Goal: Navigation & Orientation: Find specific page/section

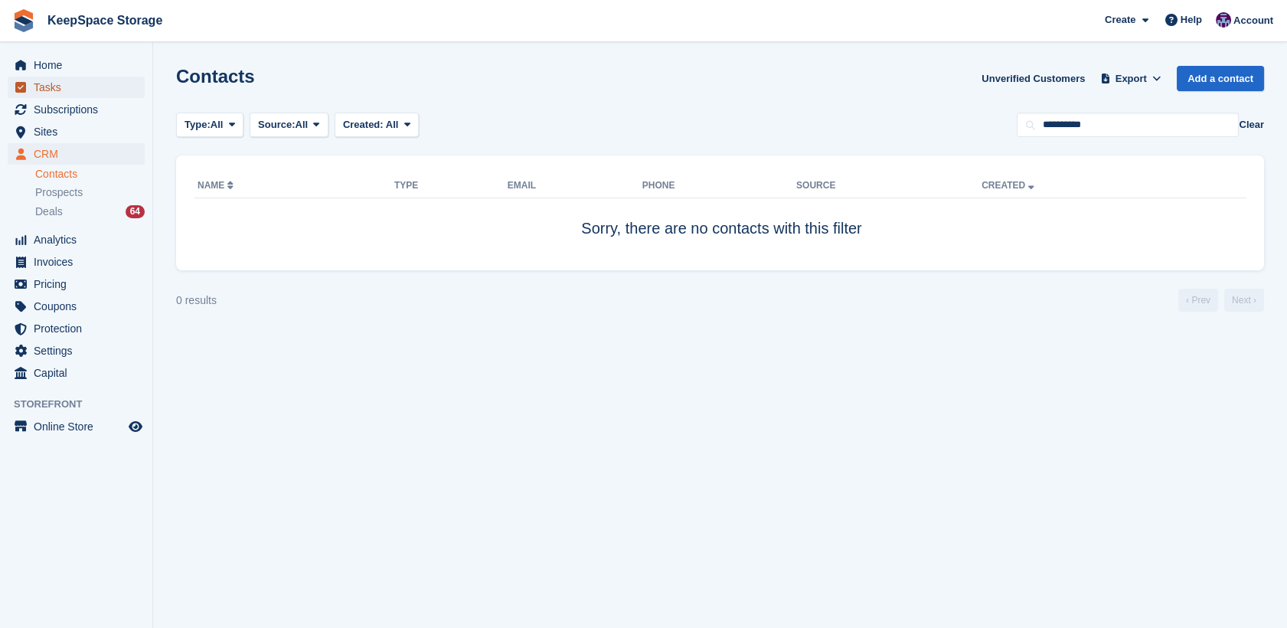
click at [31, 79] on link "Tasks" at bounding box center [76, 87] width 137 height 21
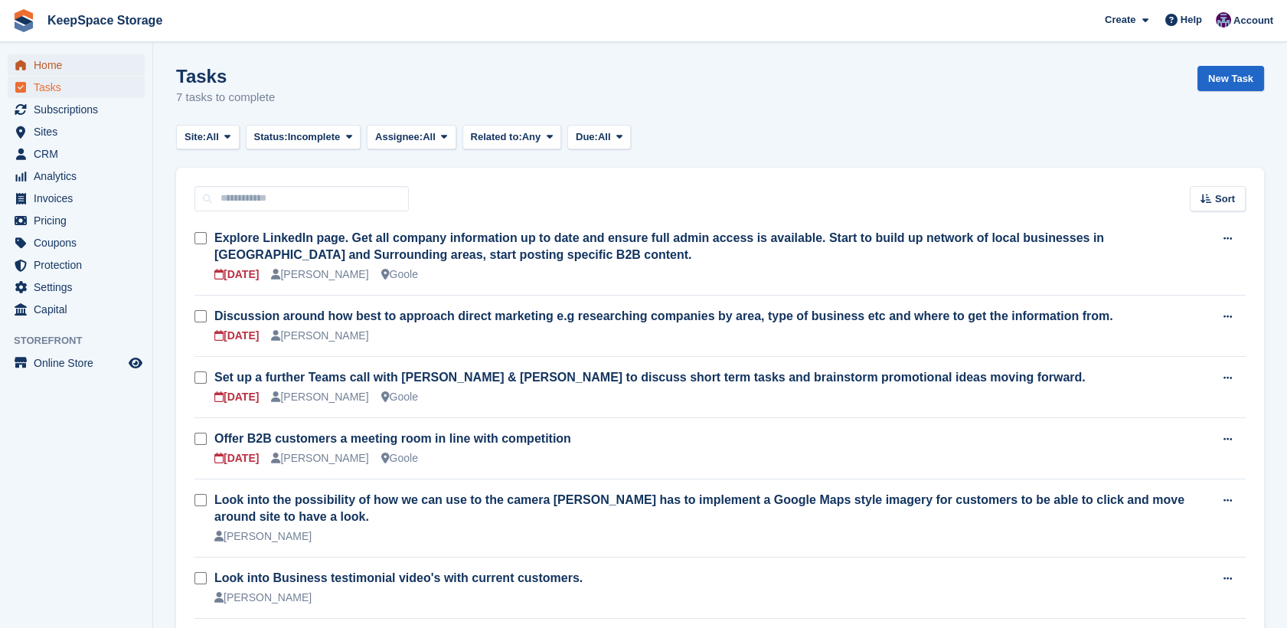
click at [76, 72] on span "Home" at bounding box center [80, 64] width 92 height 21
